Goal: Task Accomplishment & Management: Manage account settings

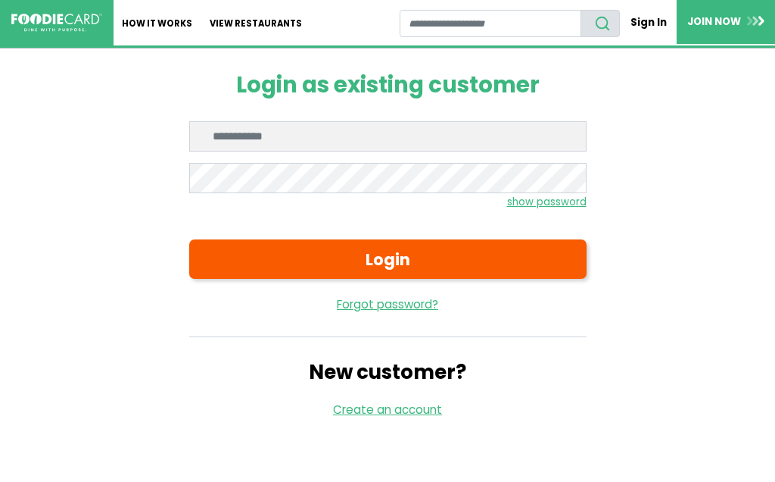
click at [282, 133] on input "Enter email" at bounding box center [387, 136] width 397 height 30
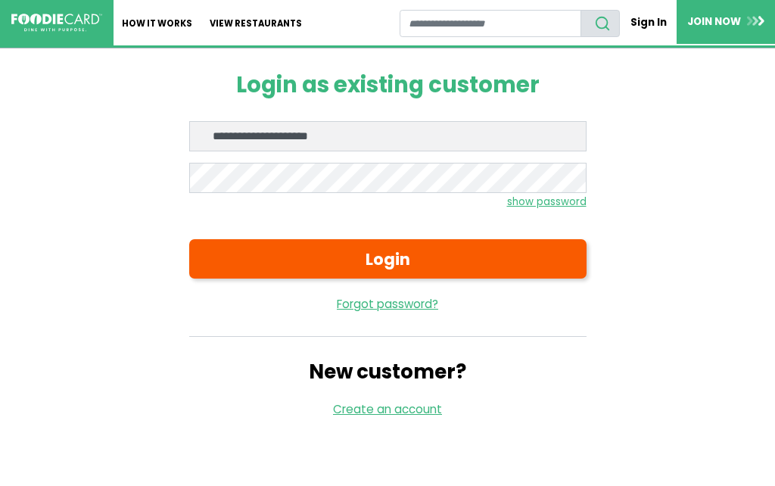
type input "**********"
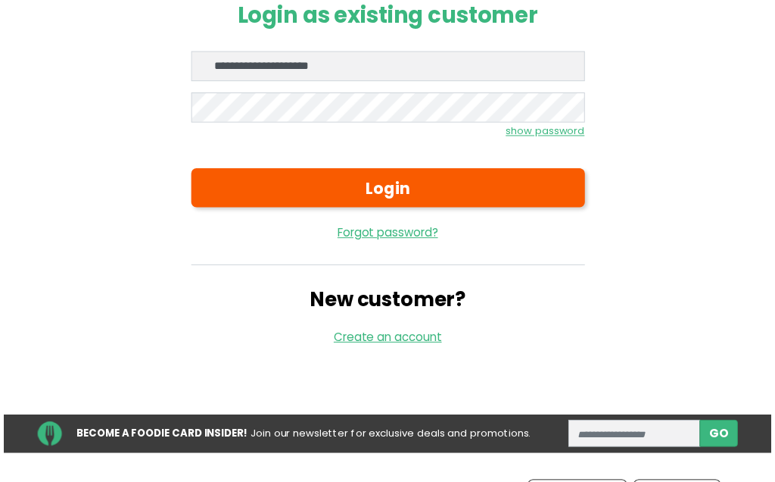
scroll to position [70, 0]
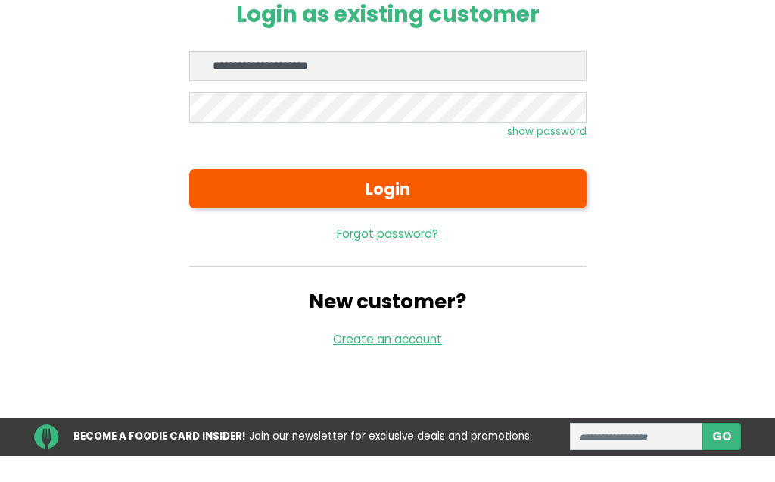
click at [419, 179] on button "Login" at bounding box center [387, 188] width 397 height 39
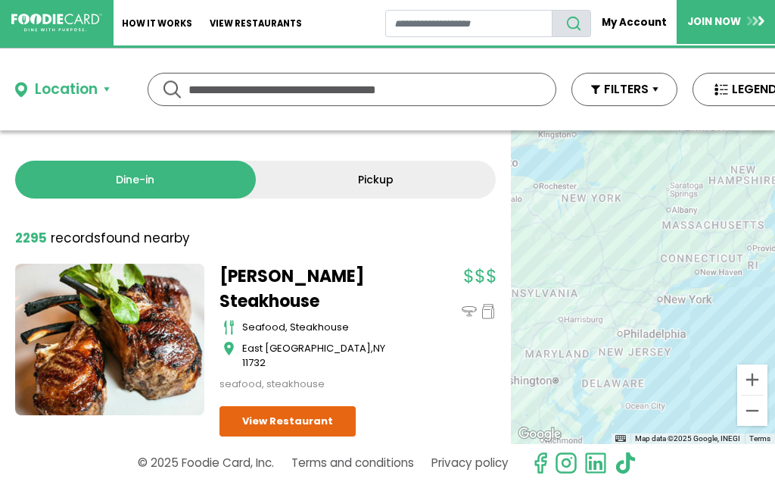
click at [644, 22] on link "My Account" at bounding box center [634, 22] width 86 height 26
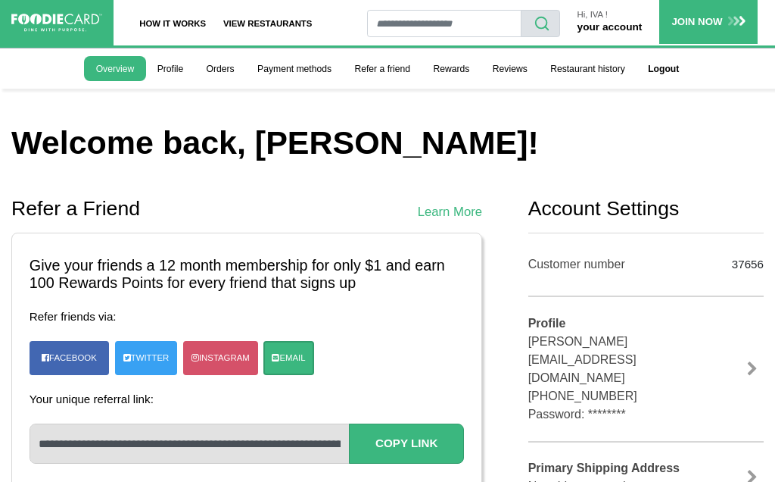
click at [177, 66] on link "Profile" at bounding box center [170, 68] width 49 height 25
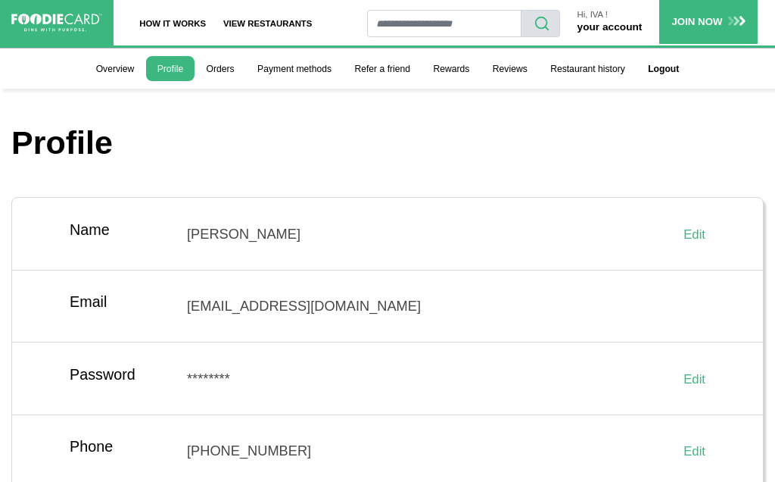
click at [226, 60] on link "Orders" at bounding box center [220, 68] width 51 height 25
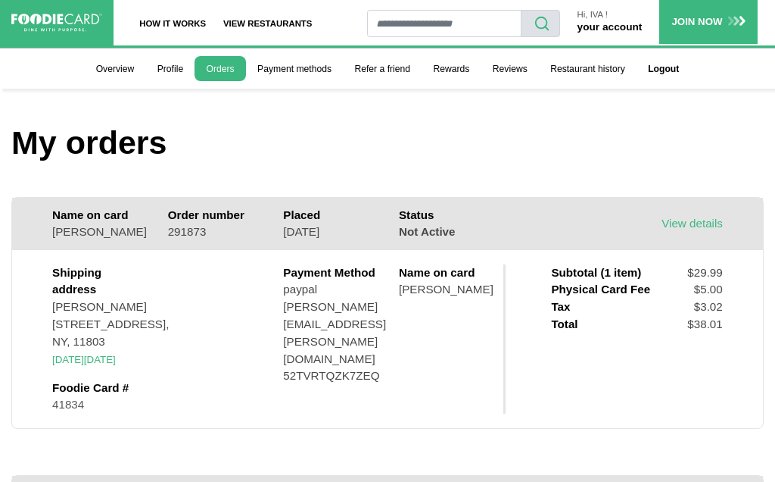
click at [289, 60] on link "Payment methods" at bounding box center [294, 68] width 97 height 25
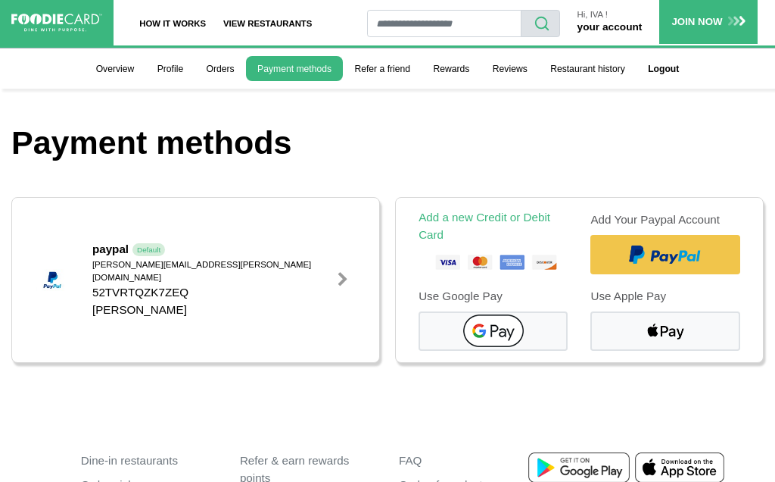
click at [336, 279] on div at bounding box center [342, 279] width 15 height 15
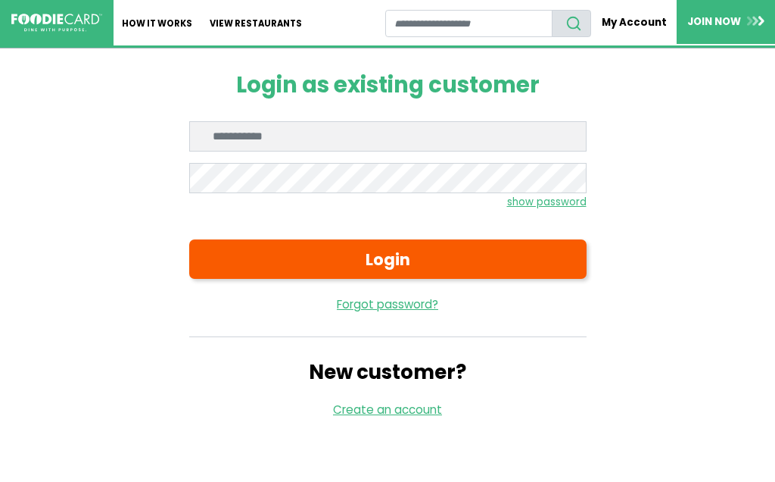
click at [726, 27] on link "JOIN NOW" at bounding box center [726, 22] width 98 height 44
